Goal: Find specific page/section: Locate item on page

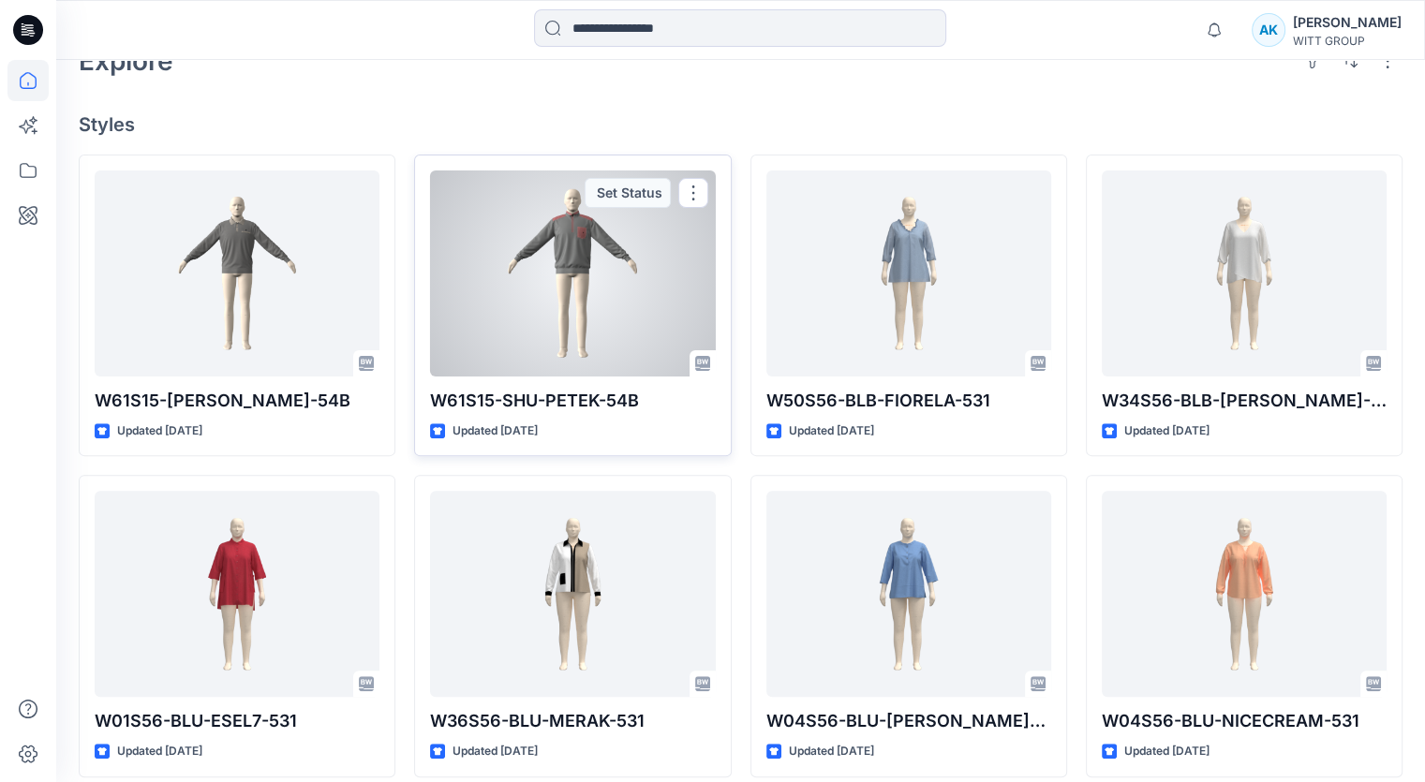
scroll to position [375, 0]
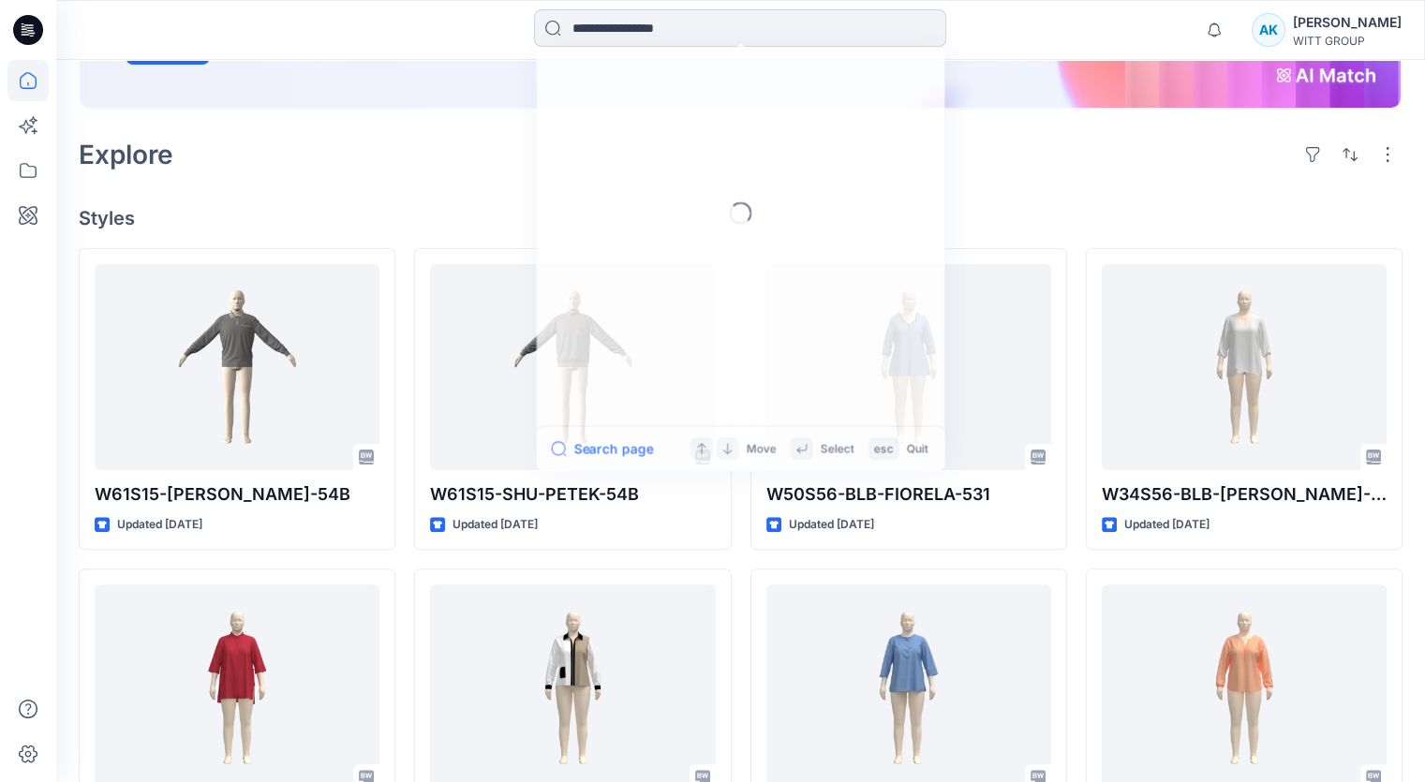
click at [612, 26] on input at bounding box center [740, 27] width 412 height 37
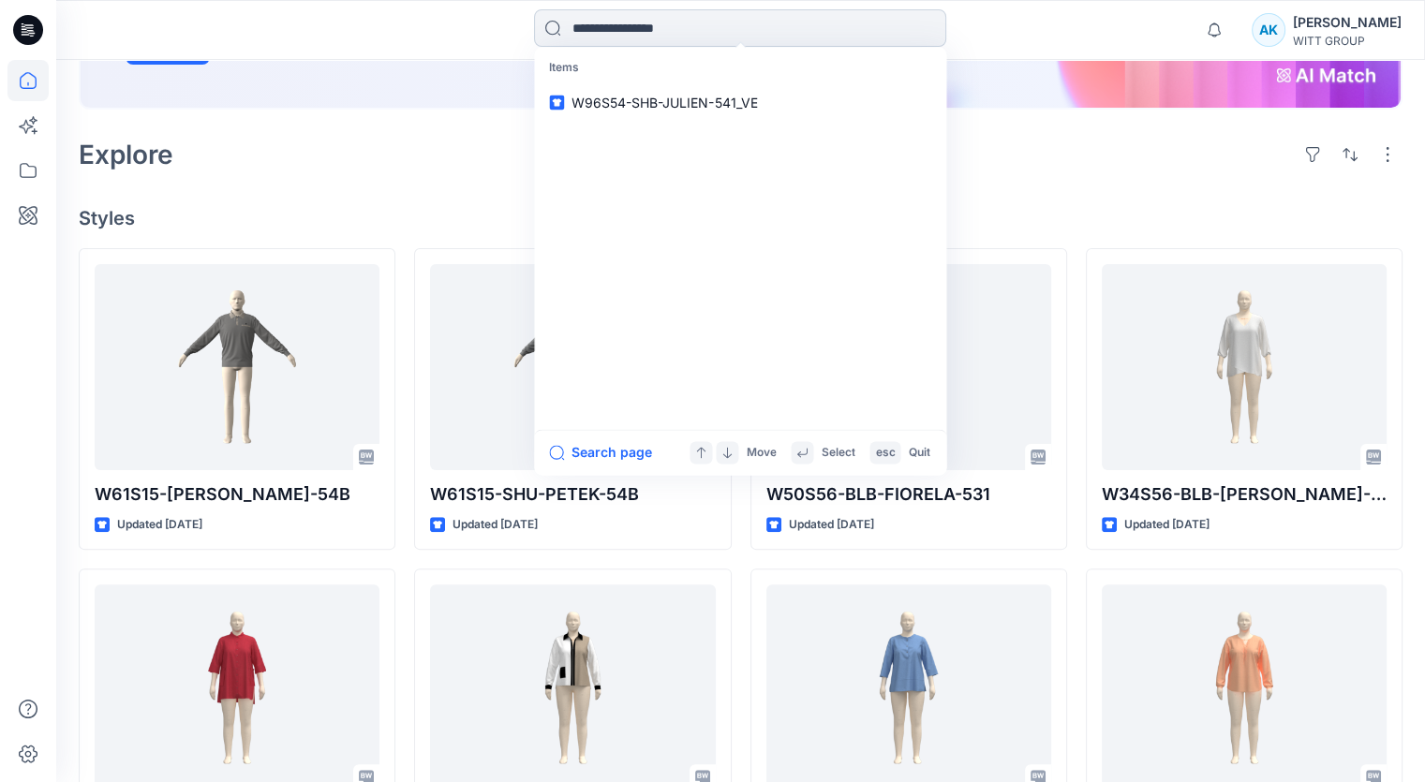
click at [613, 26] on input at bounding box center [740, 27] width 412 height 37
click at [615, 102] on span "W96S54-SHB-JULIEN-541_VE" at bounding box center [665, 103] width 186 height 16
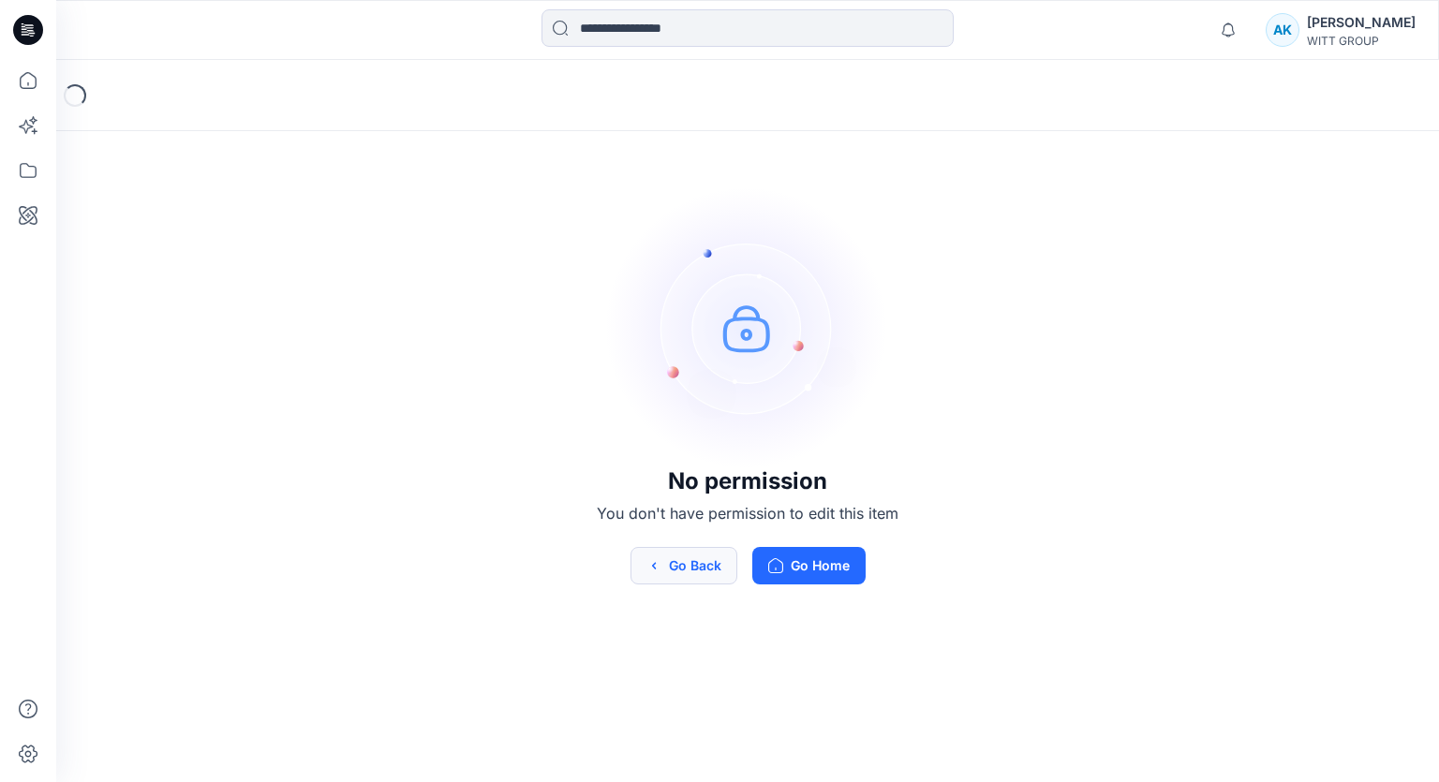
click at [676, 569] on button "Go Back" at bounding box center [684, 565] width 107 height 37
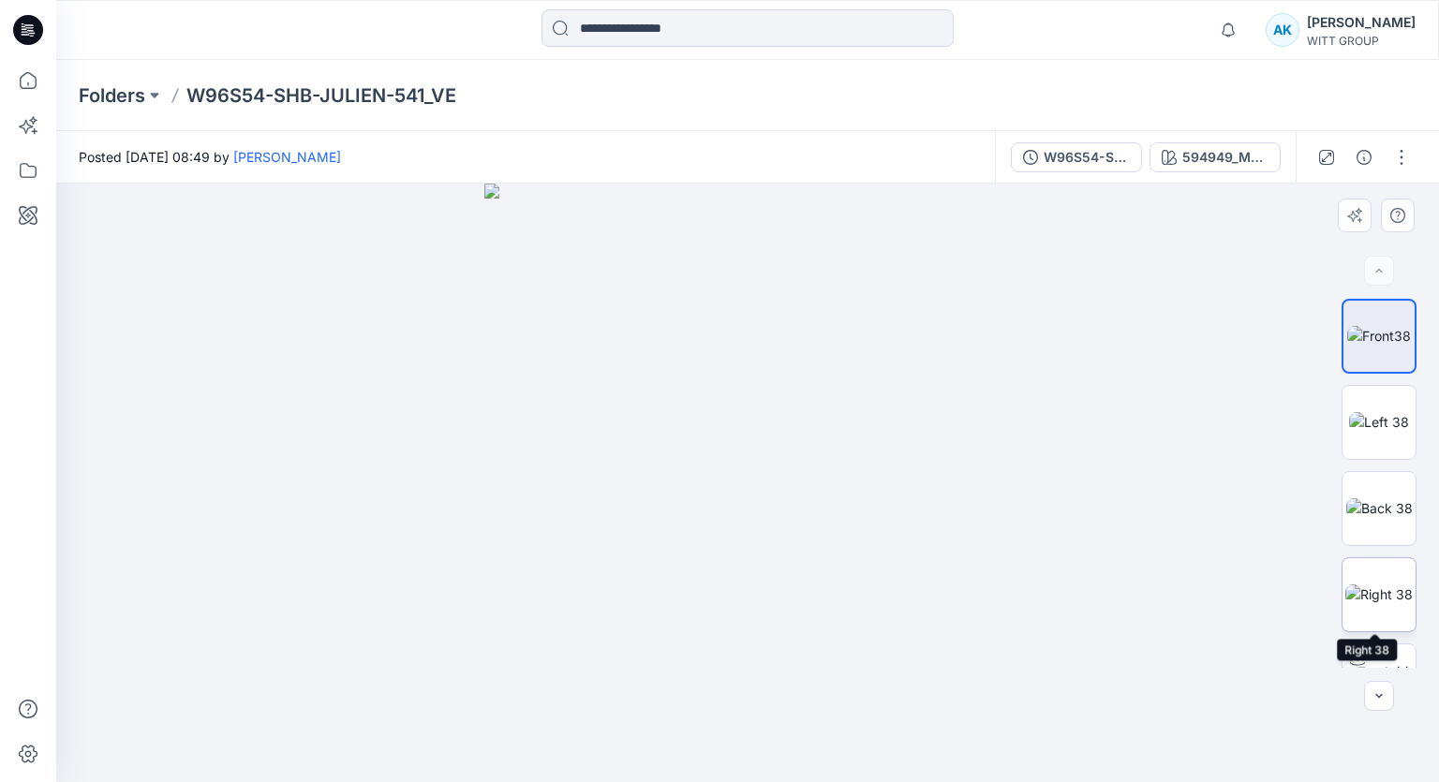
click at [1383, 604] on img at bounding box center [1379, 595] width 67 height 20
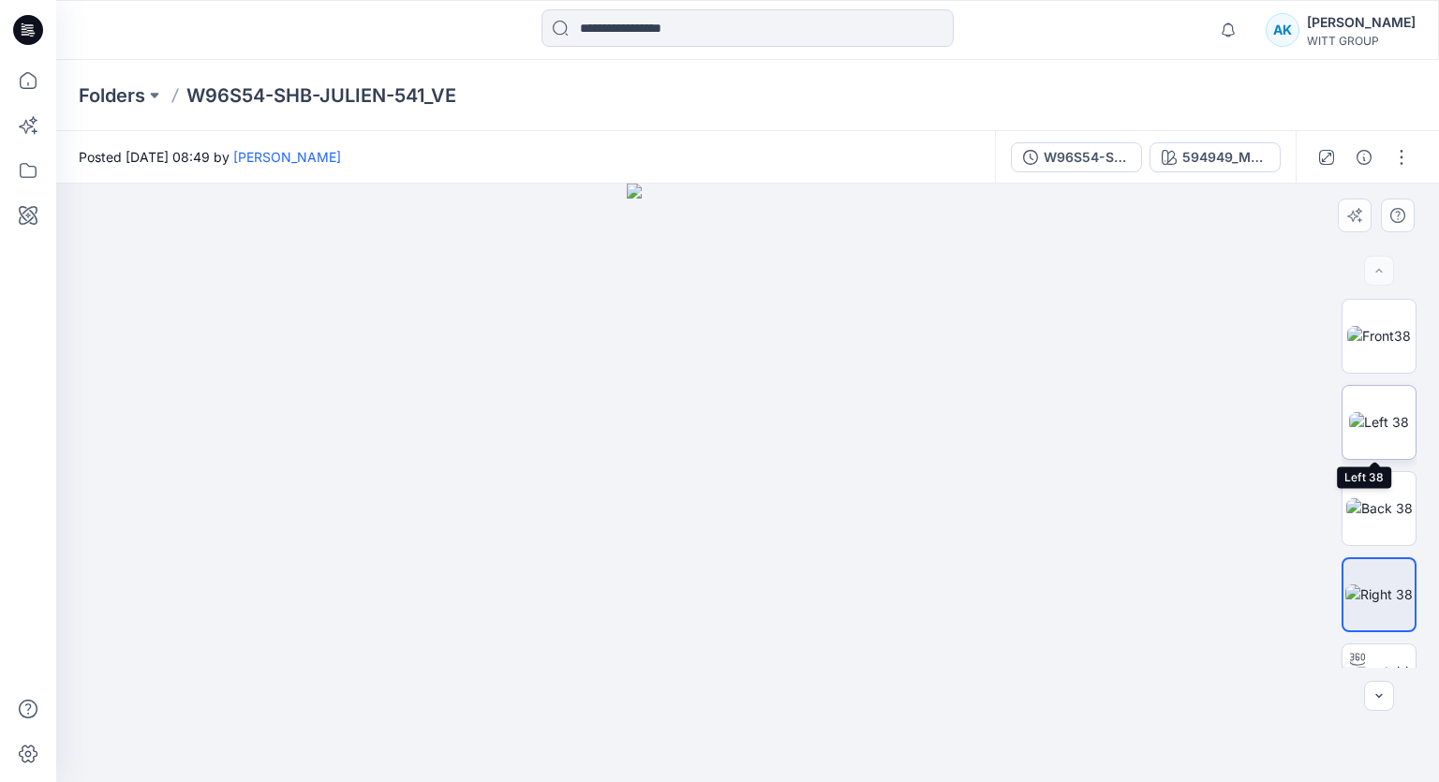
click at [1385, 412] on img at bounding box center [1379, 422] width 60 height 20
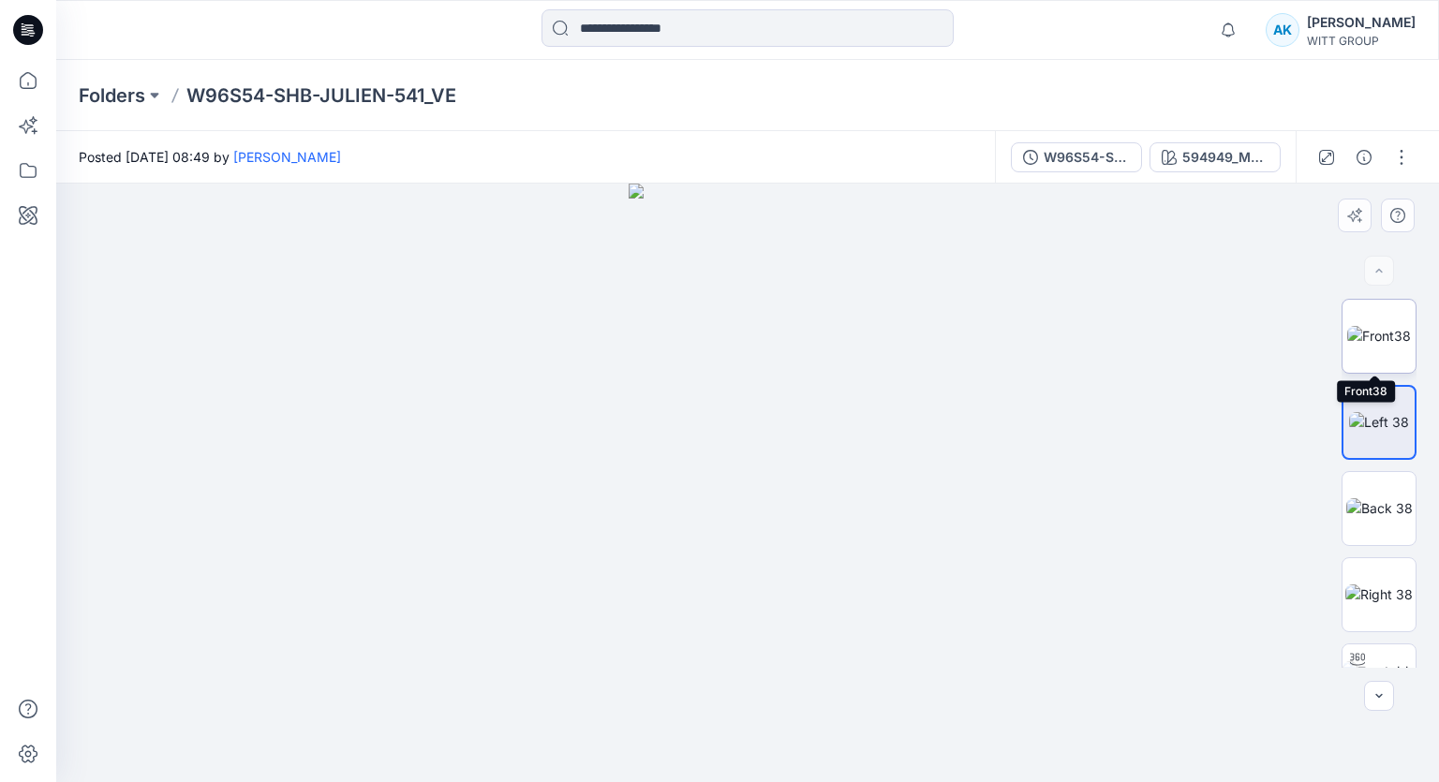
click at [1367, 346] on img at bounding box center [1379, 336] width 64 height 20
